Goal: Use online tool/utility: Utilize a website feature to perform a specific function

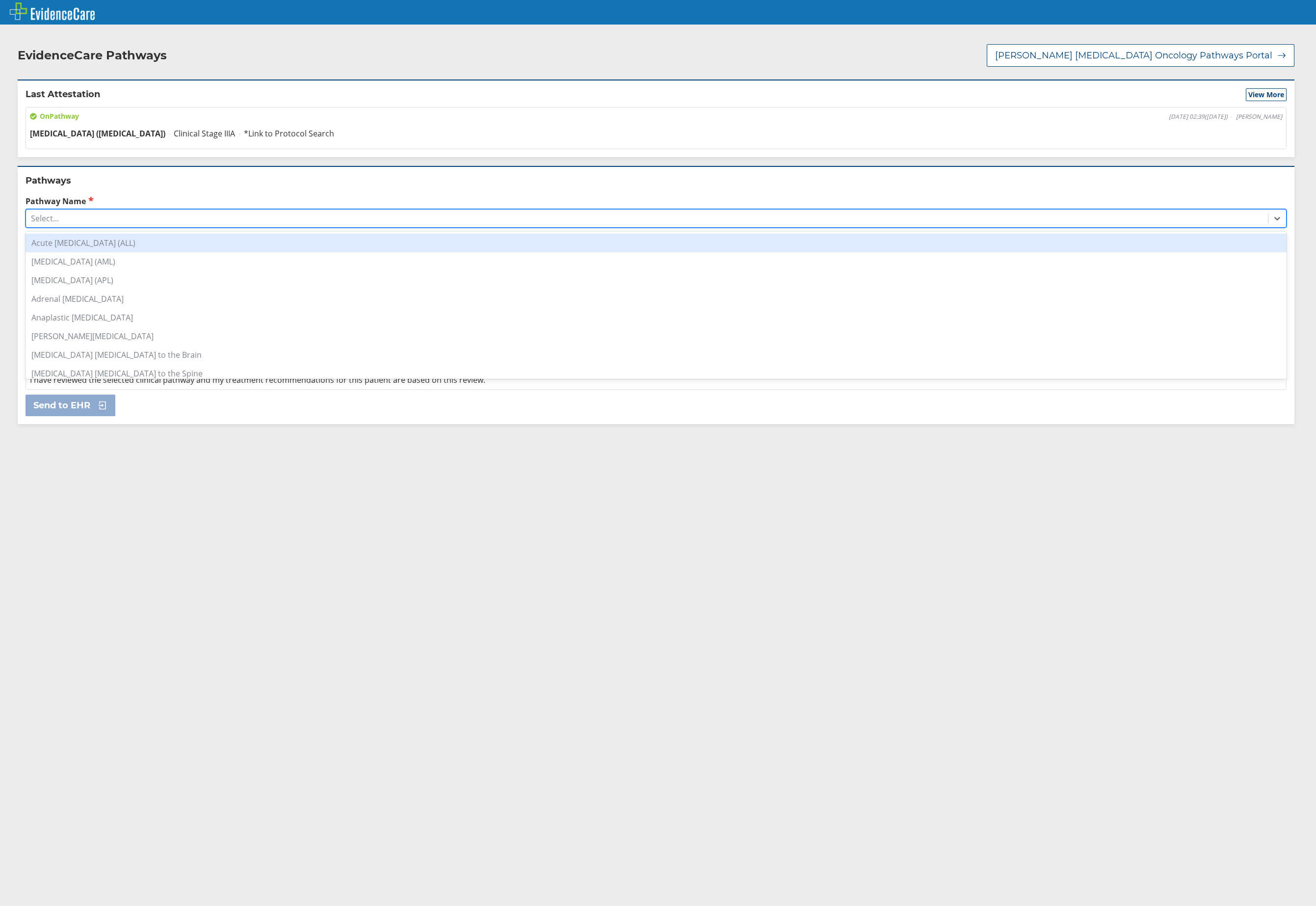
click at [149, 210] on div "Select..." at bounding box center [647, 219] width 1242 height 17
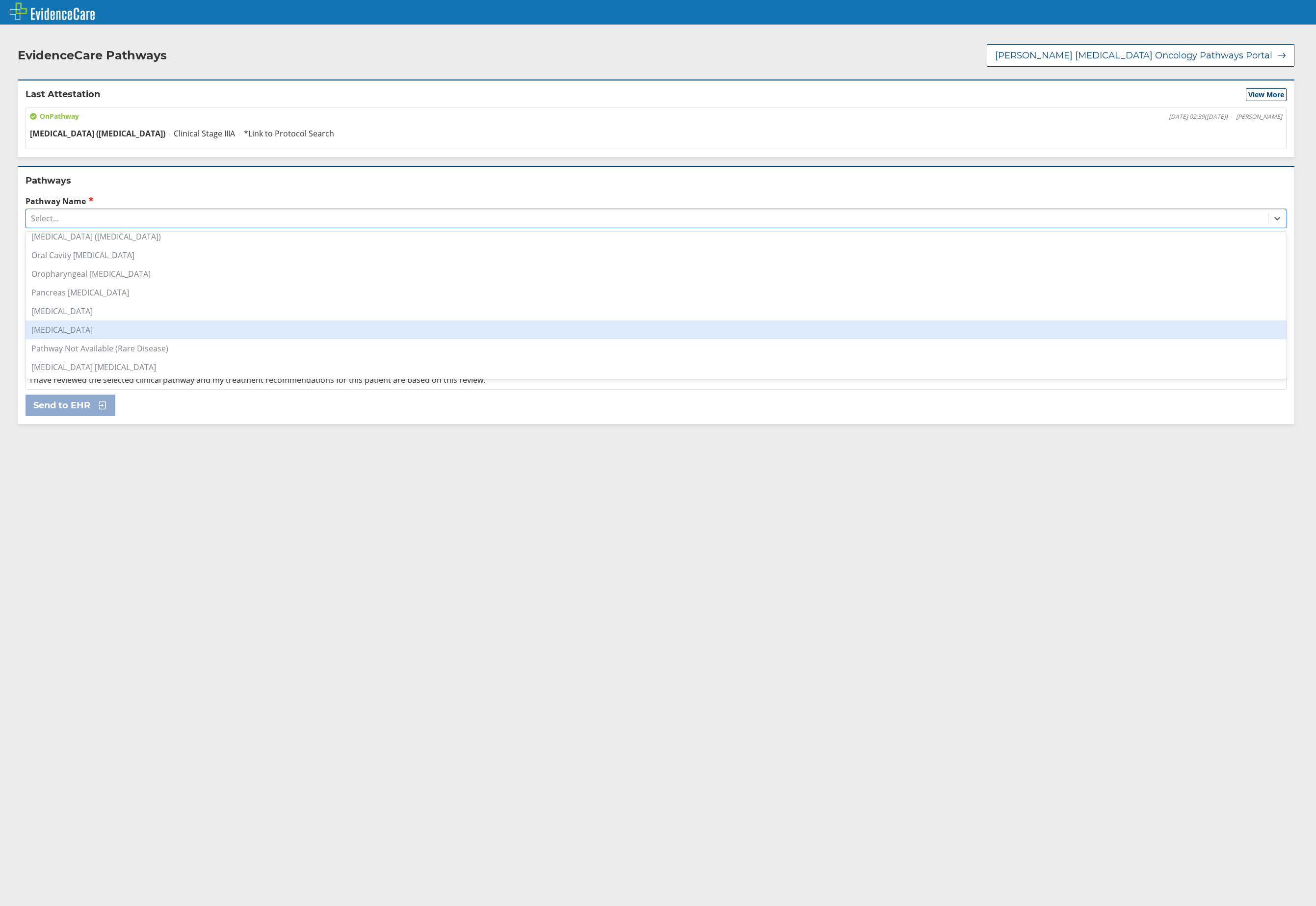
scroll to position [586, 0]
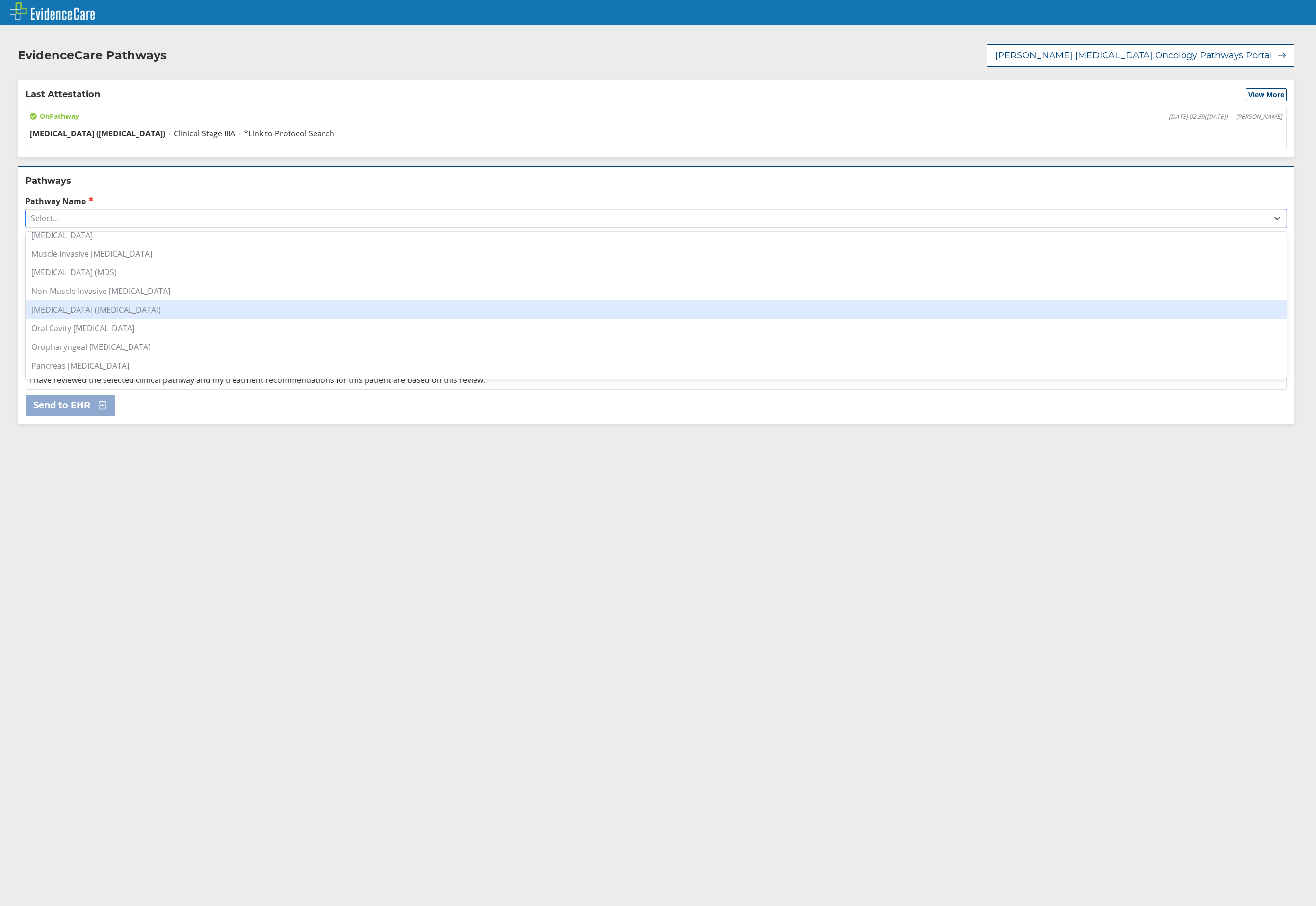
click at [198, 289] on div "Non-Muscle Invasive [MEDICAL_DATA]" at bounding box center [656, 291] width 1261 height 19
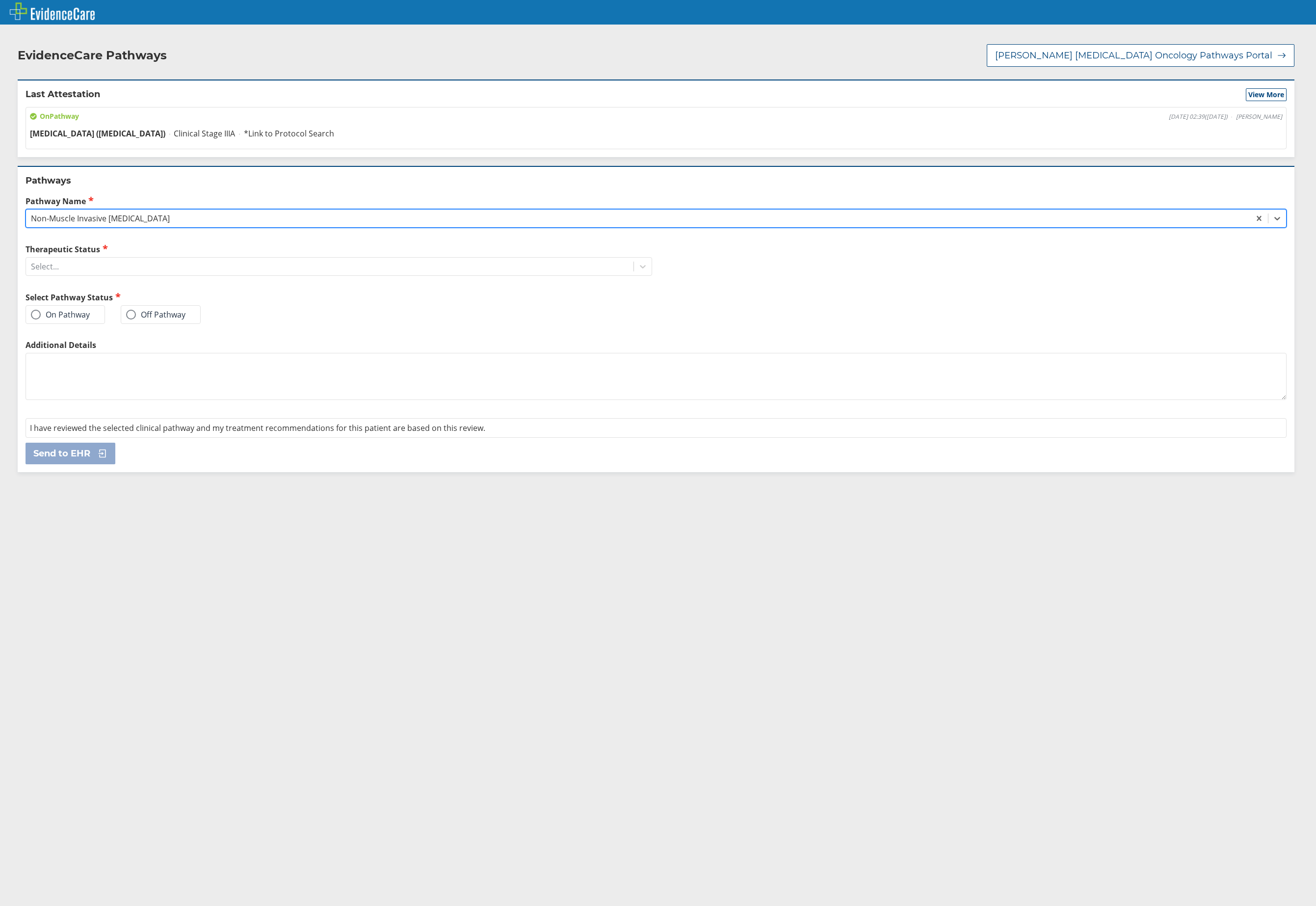
click at [209, 210] on div "Non-Muscle Invasive [MEDICAL_DATA]" at bounding box center [638, 219] width 1224 height 17
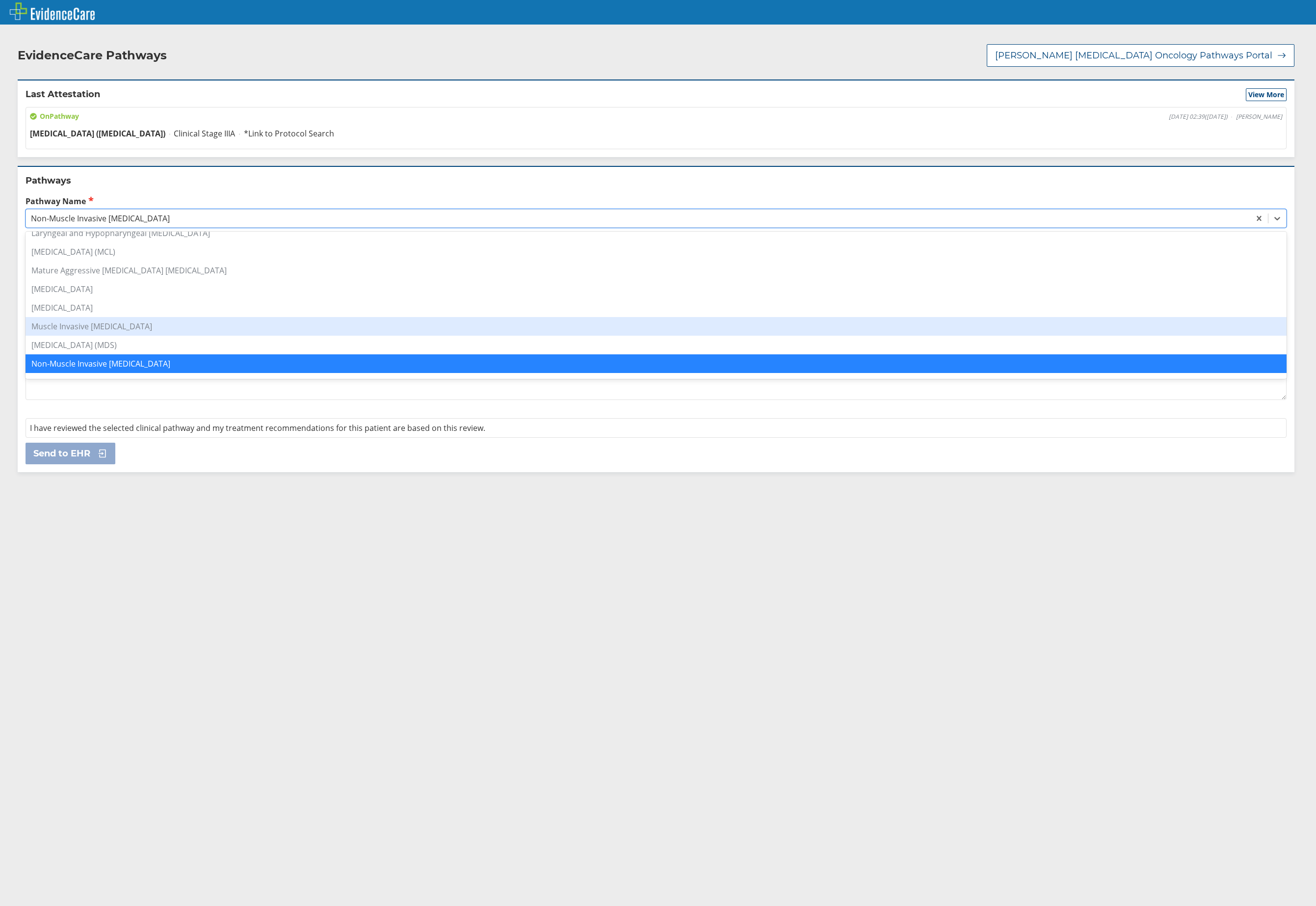
scroll to position [586, 0]
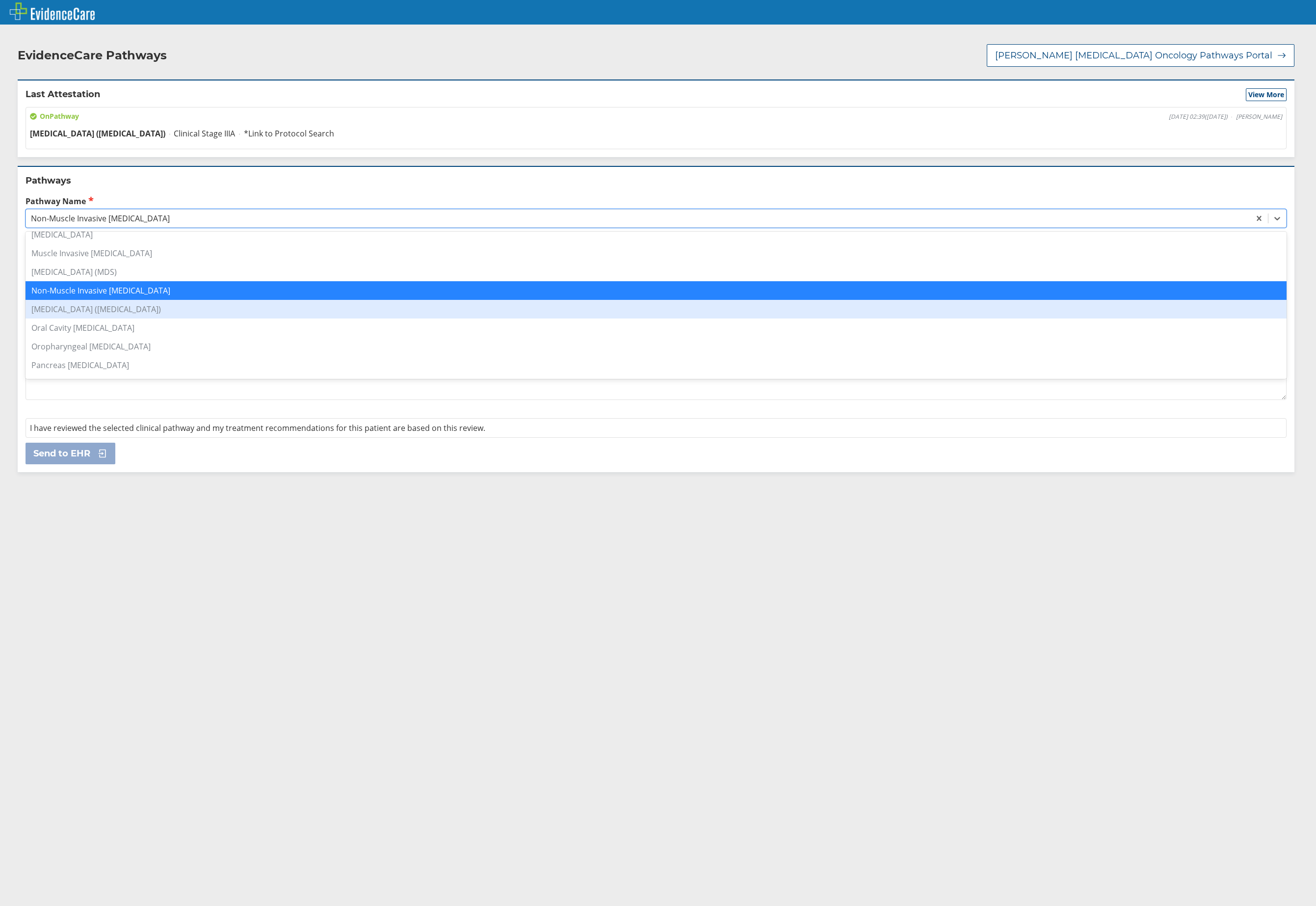
click at [153, 306] on div "[MEDICAL_DATA] ([MEDICAL_DATA])" at bounding box center [656, 309] width 1261 height 19
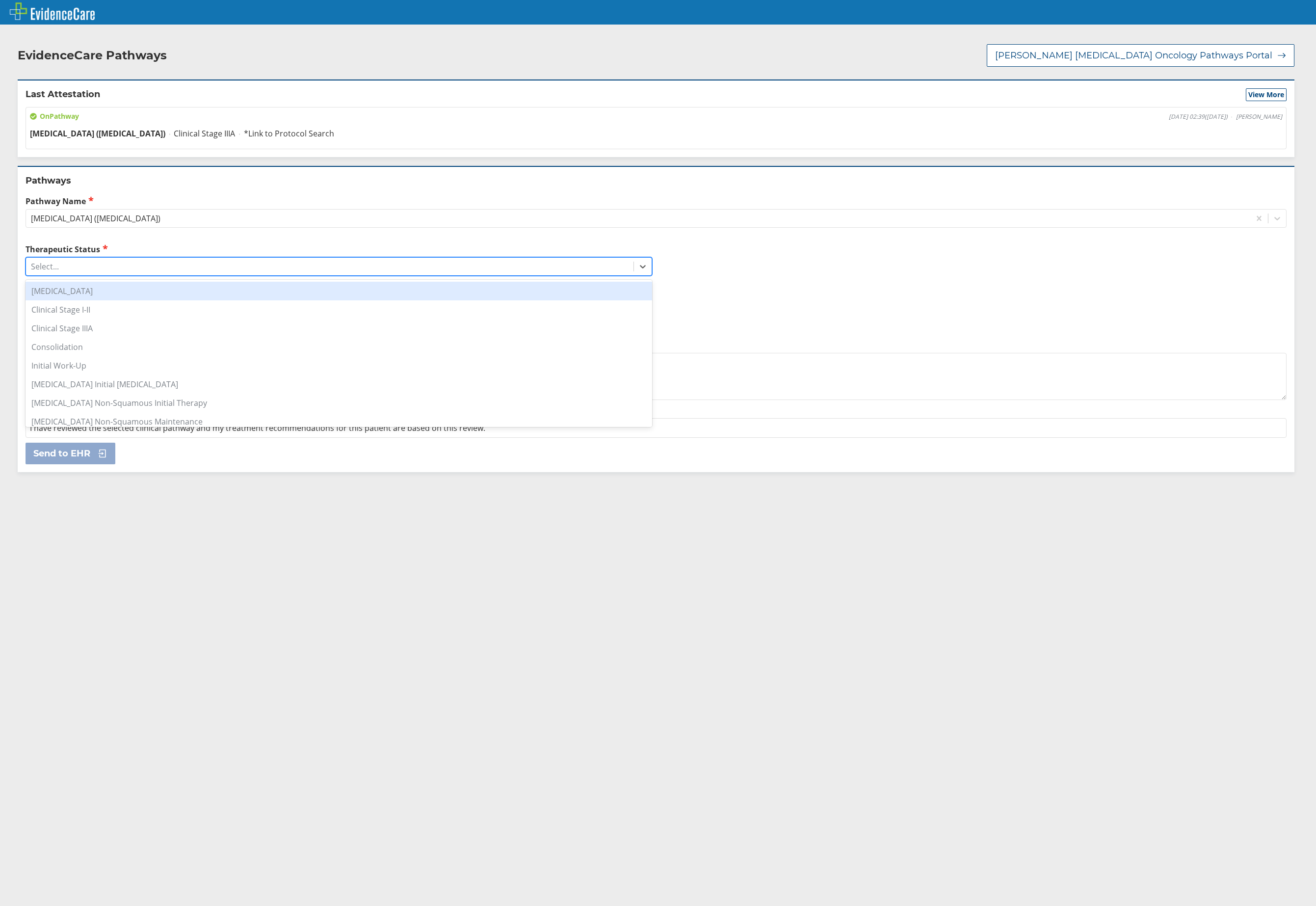
click at [118, 262] on div "Select..." at bounding box center [330, 266] width 607 height 17
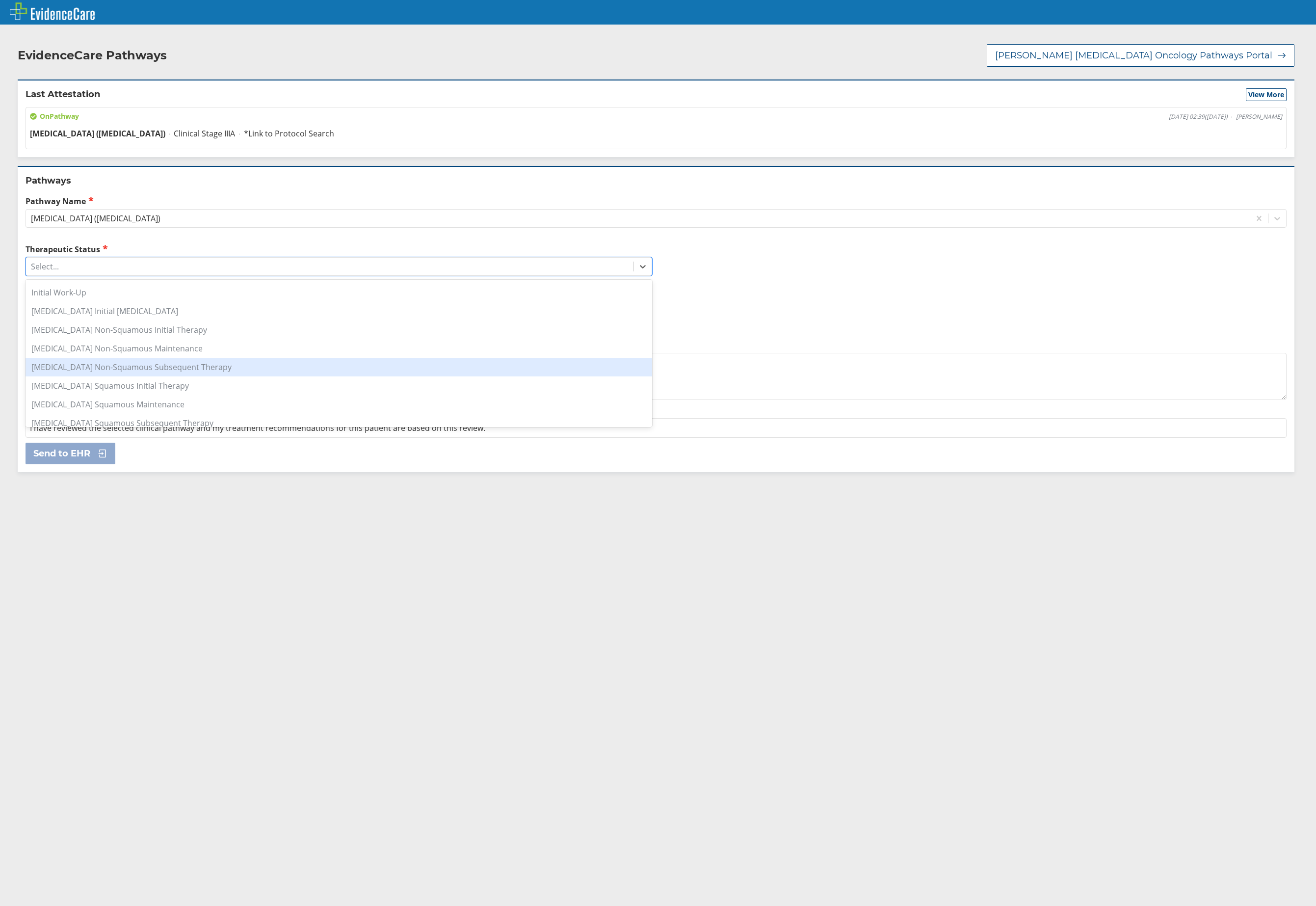
scroll to position [0, 0]
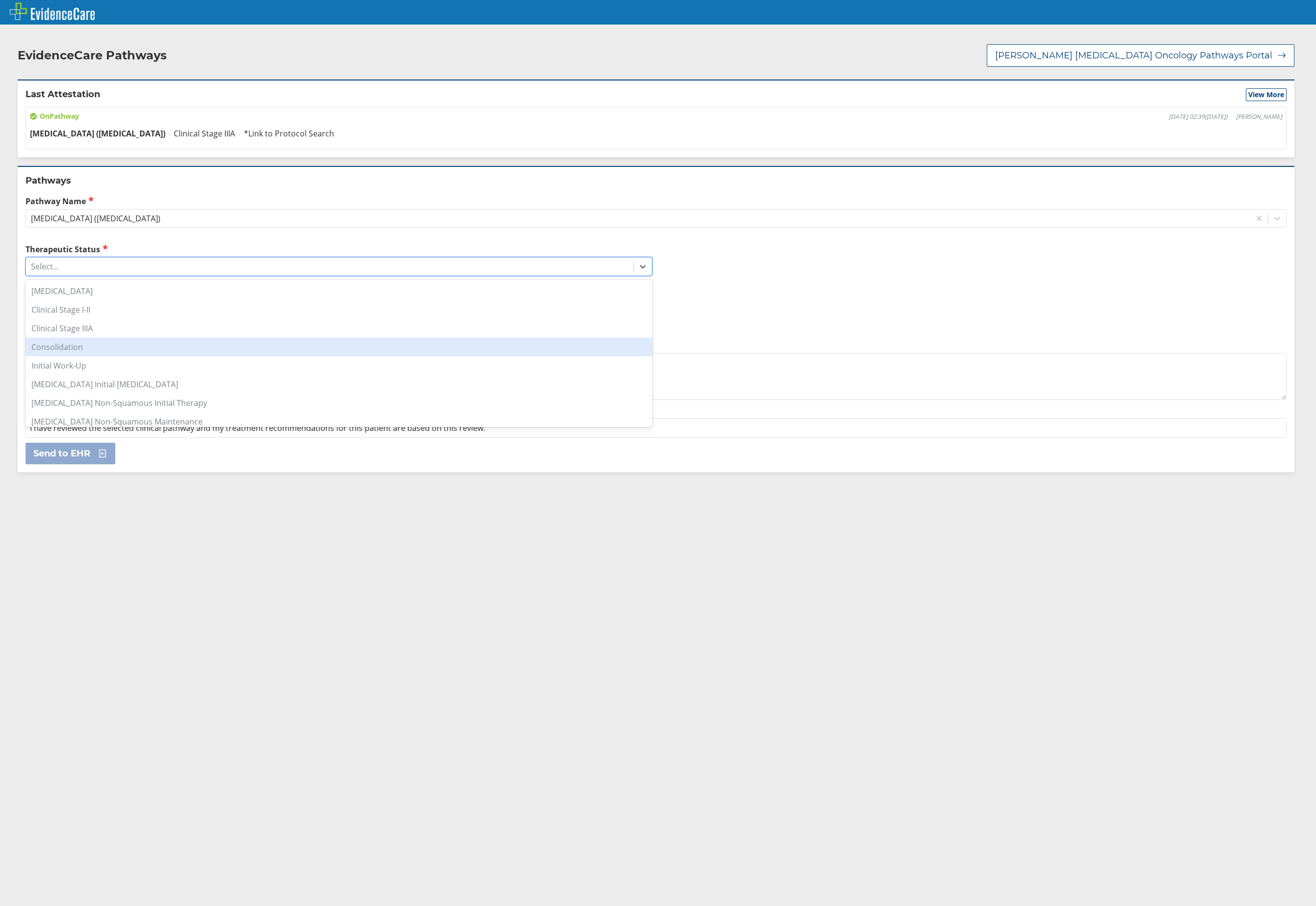
click at [197, 342] on div "Consolidation" at bounding box center [339, 346] width 626 height 19
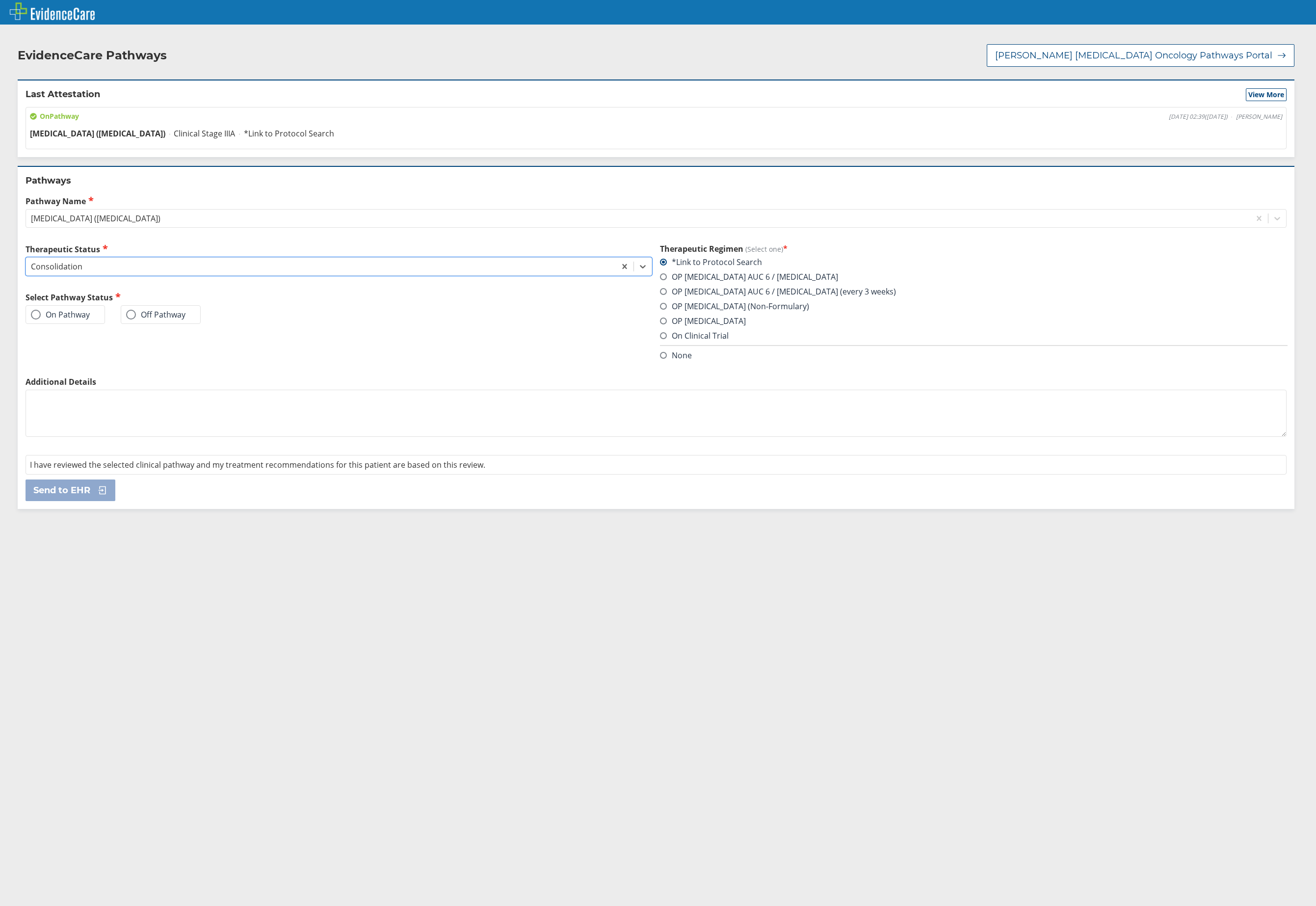
click at [85, 309] on label "On Pathway" at bounding box center [60, 314] width 59 height 10
click at [0, 0] on input "On Pathway" at bounding box center [0, 0] width 0 height 0
click at [663, 301] on label "OP [MEDICAL_DATA] (Non-Formulary)" at bounding box center [734, 306] width 149 height 11
click at [0, 0] on input "OP [MEDICAL_DATA] (Non-Formulary)" at bounding box center [0, 0] width 0 height 0
click at [91, 306] on div "On Pathway" at bounding box center [65, 314] width 79 height 19
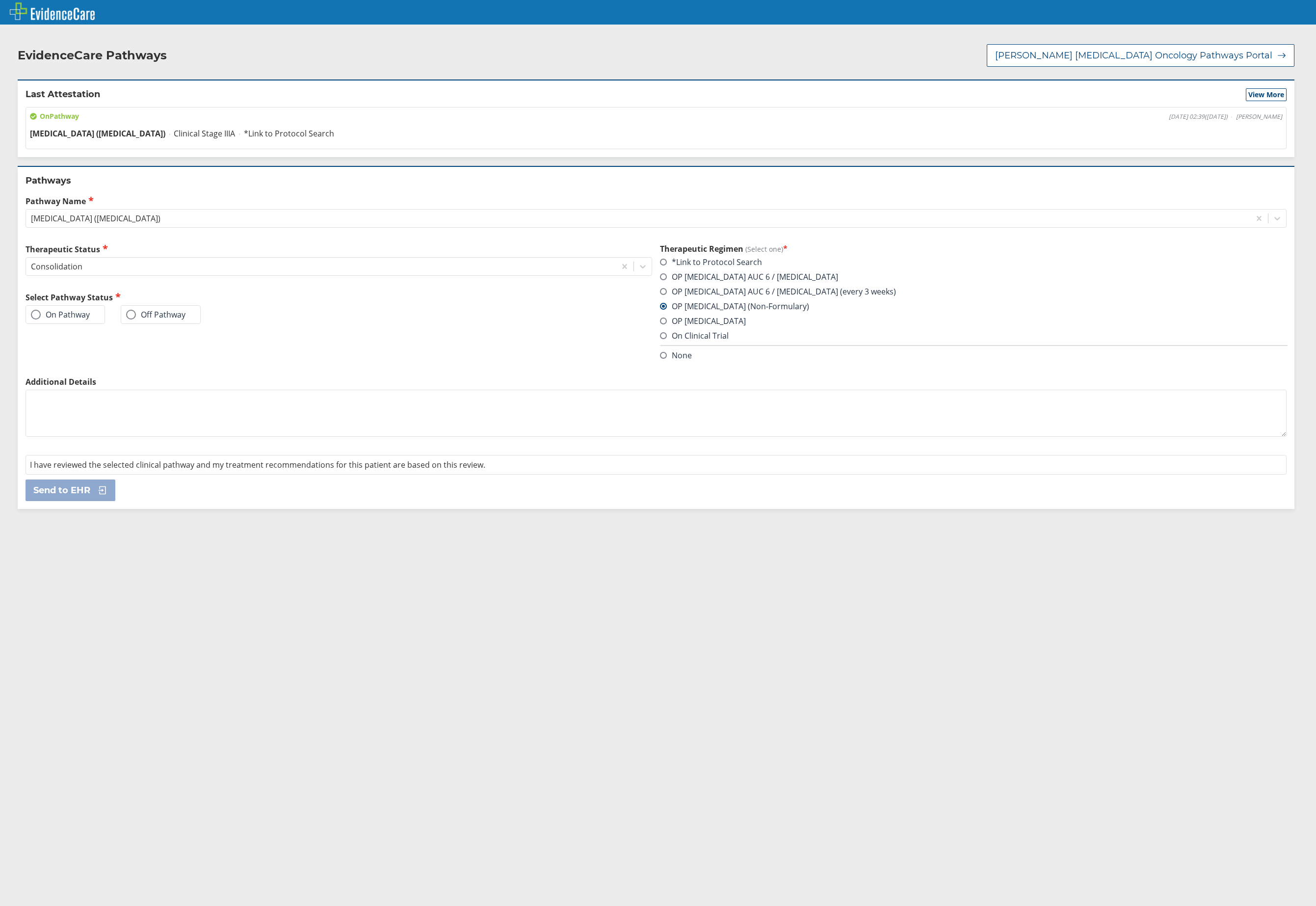
click at [67, 309] on label "On Pathway" at bounding box center [60, 314] width 59 height 10
click at [0, 0] on input "On Pathway" at bounding box center [0, 0] width 0 height 0
click at [90, 484] on span "Send to EHR" at bounding box center [62, 490] width 57 height 12
